Goal: Check status: Check status

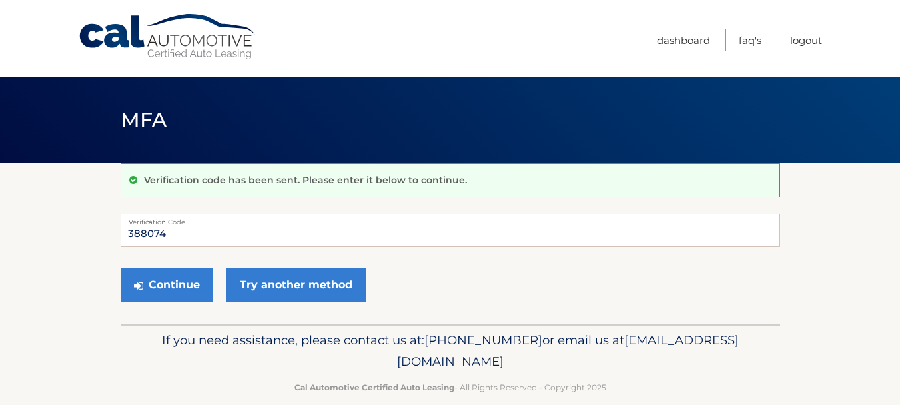
type input "388074"
click at [121, 268] on button "Continue" at bounding box center [167, 284] width 93 height 33
click at [168, 275] on button "Continue" at bounding box center [167, 284] width 93 height 33
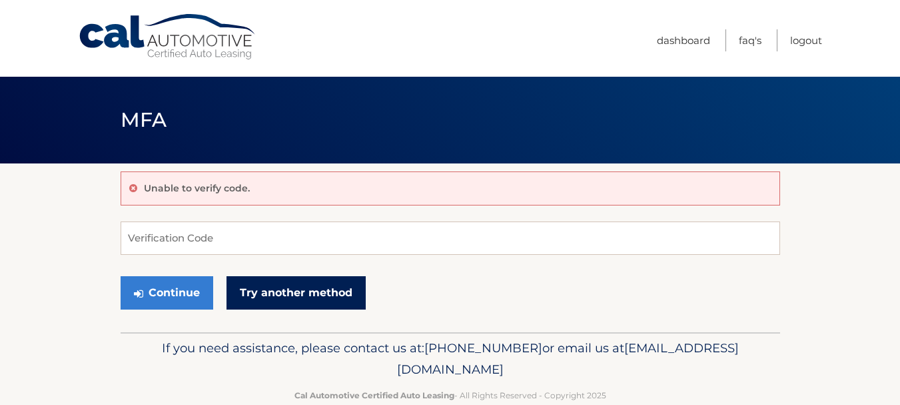
click at [257, 289] on link "Try another method" at bounding box center [296, 292] width 139 height 33
click at [303, 290] on link "Try another method" at bounding box center [296, 292] width 139 height 33
click at [251, 292] on link "Try another method" at bounding box center [296, 292] width 139 height 33
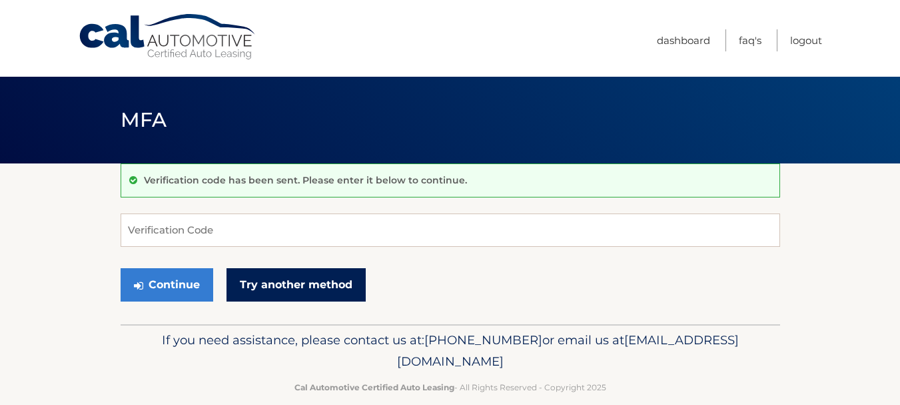
click at [281, 295] on link "Try another method" at bounding box center [296, 284] width 139 height 33
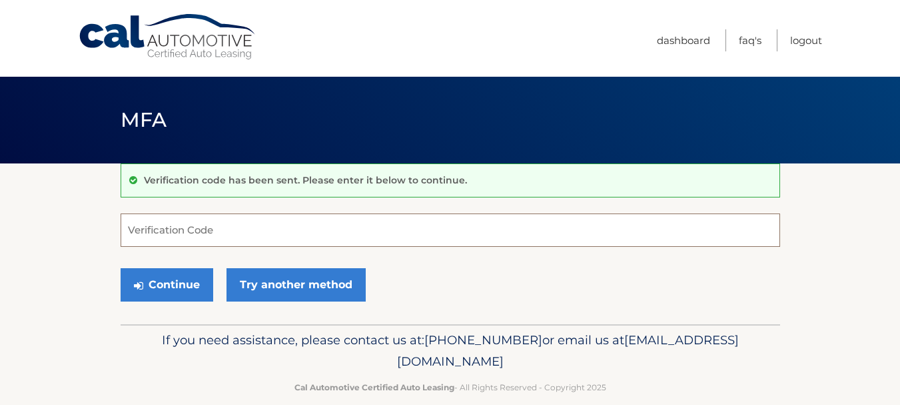
click at [169, 218] on input "Verification Code" at bounding box center [451, 229] width 660 height 33
paste input "273992"
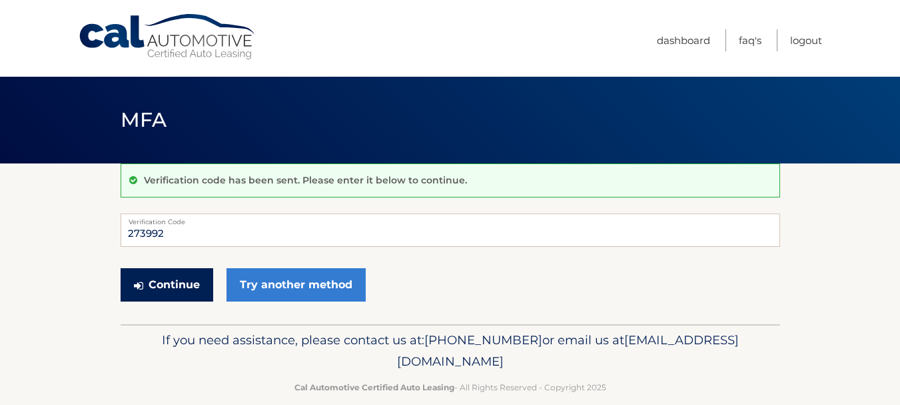
click at [167, 281] on button "Continue" at bounding box center [167, 284] width 93 height 33
click at [213, 231] on input "273992" at bounding box center [451, 229] width 660 height 33
click at [181, 287] on button "Continue" at bounding box center [167, 284] width 93 height 33
type input "273992"
click at [184, 280] on button "Continue" at bounding box center [167, 284] width 93 height 33
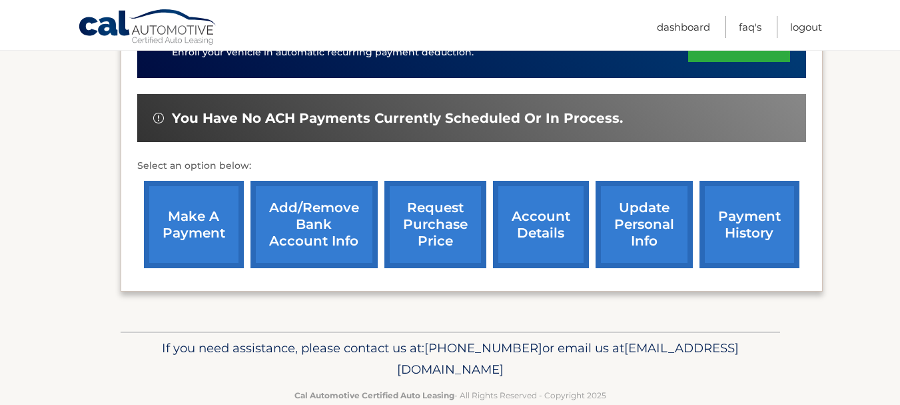
scroll to position [381, 0]
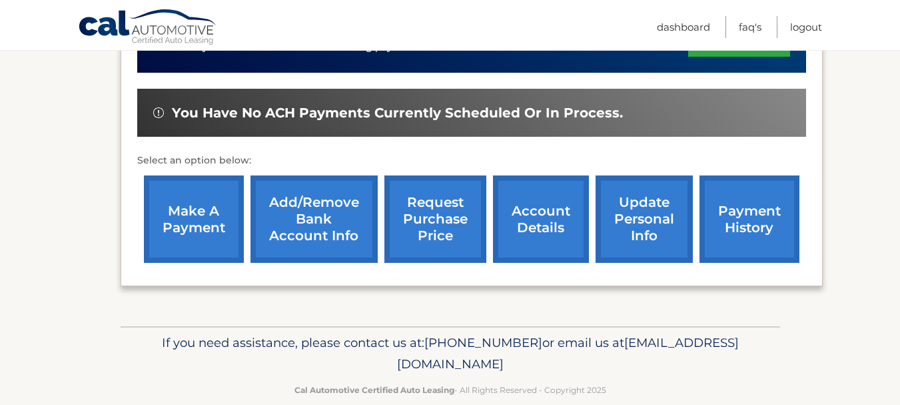
click at [550, 224] on link "account details" at bounding box center [541, 218] width 96 height 87
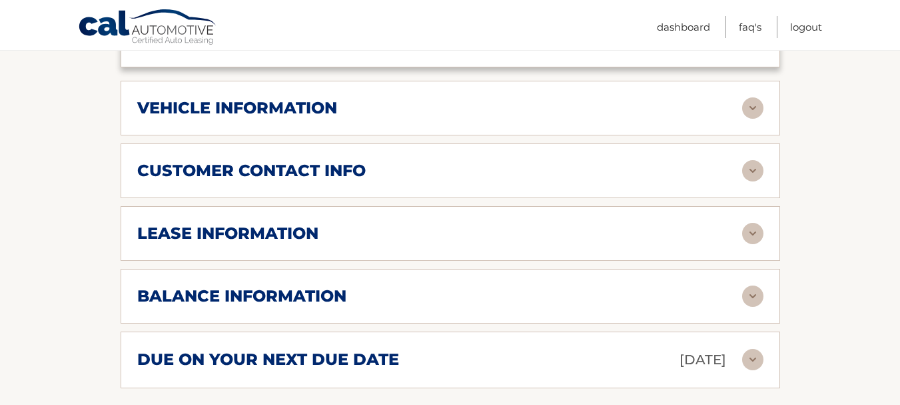
scroll to position [615, 0]
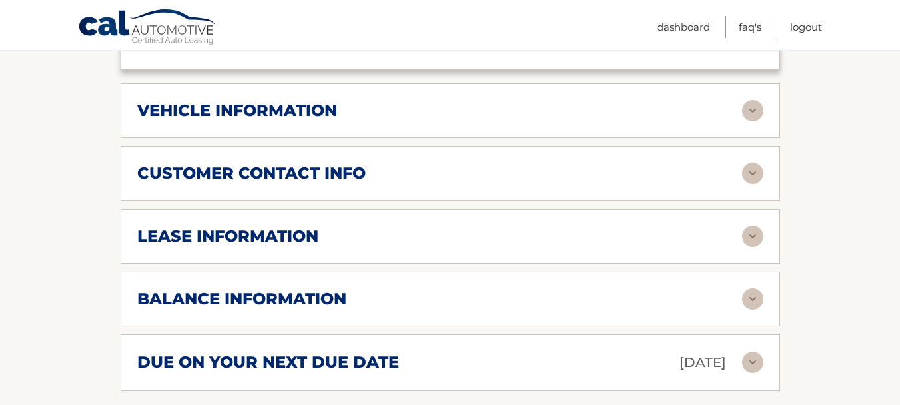
click at [751, 114] on img at bounding box center [753, 110] width 21 height 21
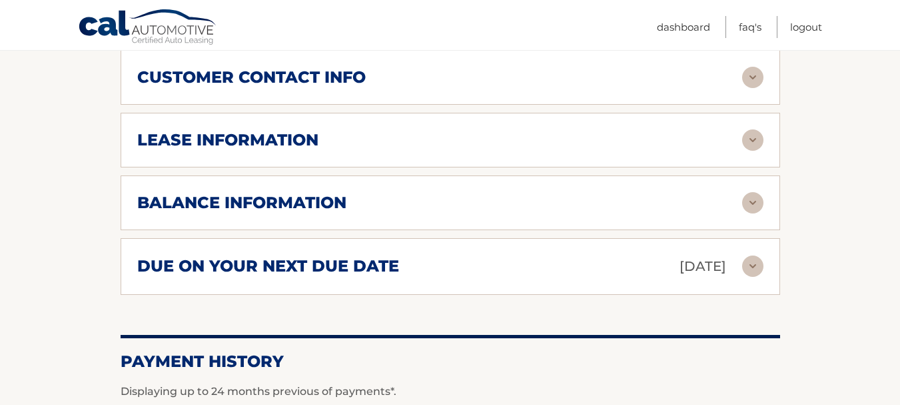
scroll to position [1038, 0]
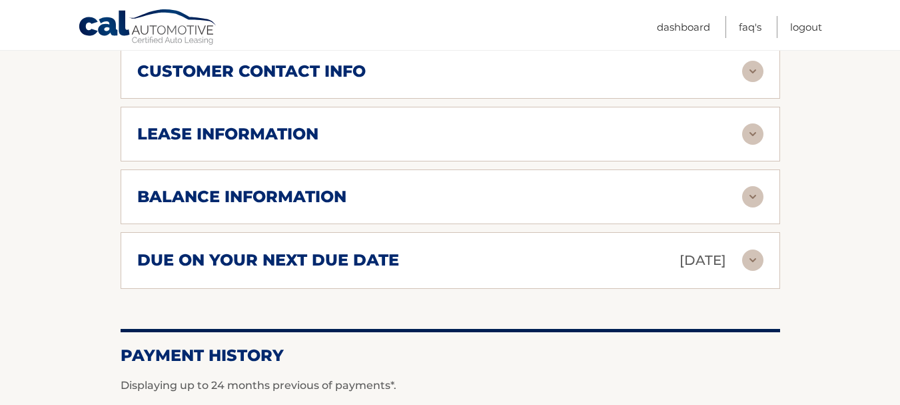
click at [737, 189] on div "balance information" at bounding box center [439, 197] width 605 height 20
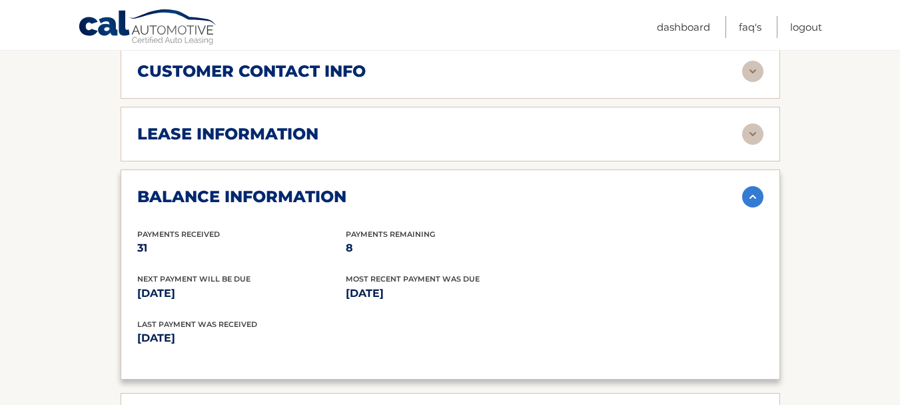
click at [757, 125] on img at bounding box center [753, 133] width 21 height 21
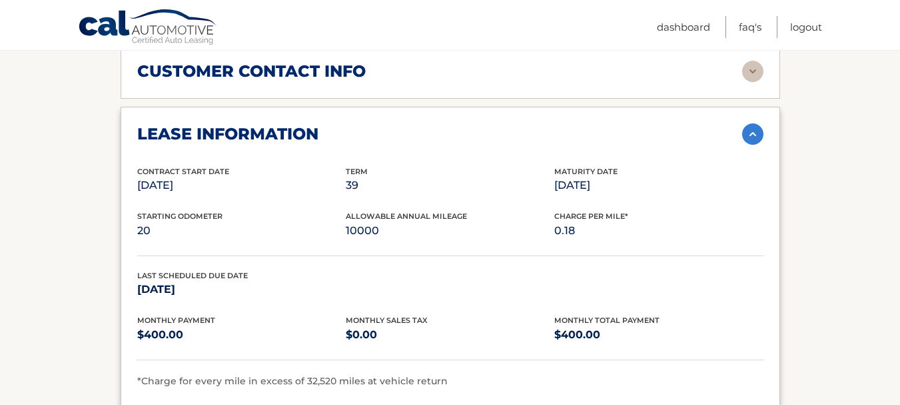
click at [757, 125] on img at bounding box center [753, 133] width 21 height 21
